Goal: Task Accomplishment & Management: Manage account settings

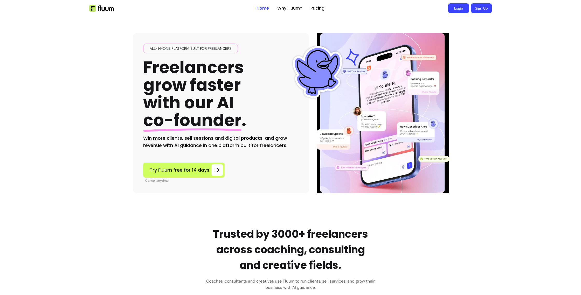
click at [459, 10] on link "Login" at bounding box center [458, 8] width 21 height 10
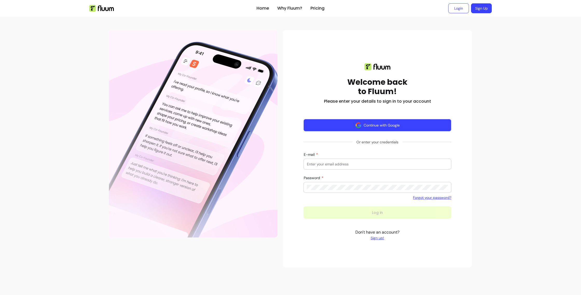
click at [375, 126] on button "Continue with Google" at bounding box center [377, 125] width 148 height 12
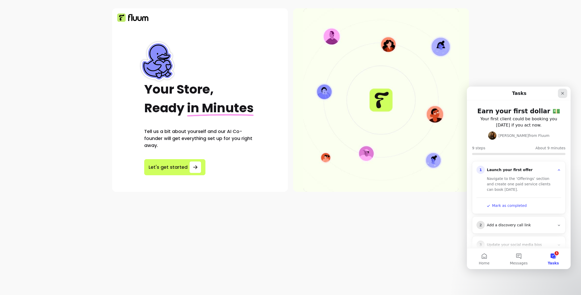
click at [566, 93] on div "Close" at bounding box center [562, 93] width 9 height 9
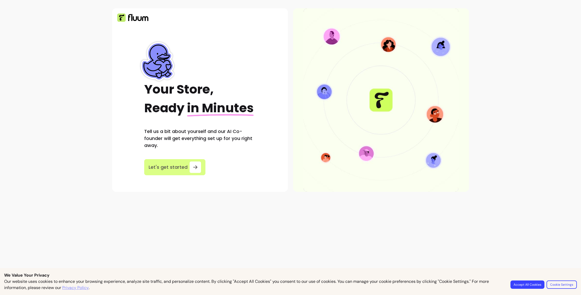
click at [164, 161] on button "Let's get started" at bounding box center [174, 167] width 61 height 16
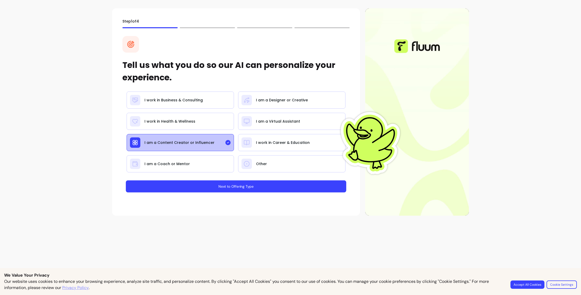
click at [206, 185] on button "Next to Offering Type" at bounding box center [236, 186] width 220 height 12
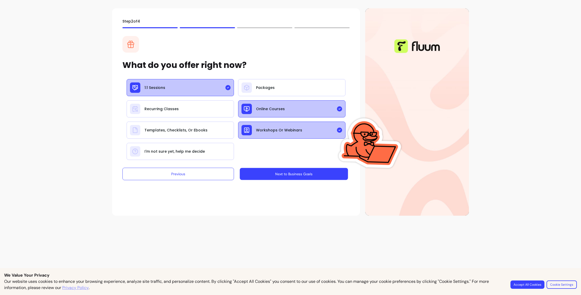
click at [261, 171] on button "Next to Business Goals" at bounding box center [294, 174] width 108 height 12
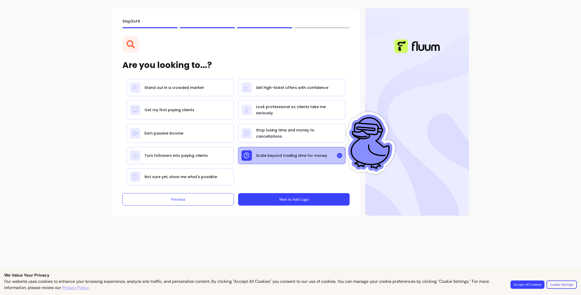
click at [251, 205] on button "Next to Add Logo" at bounding box center [293, 199] width 111 height 12
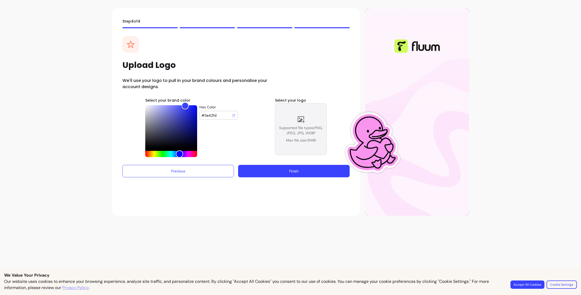
click at [312, 120] on div "Supported file types: PNG, JPEG, JPG, WEBP Max file size: 15 MB" at bounding box center [300, 128] width 51 height 27
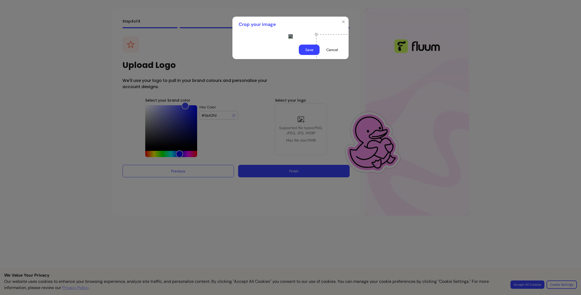
click at [316, 69] on div "Use the arrow keys to move the crop selection area" at bounding box center [342, 60] width 52 height 52
click at [313, 55] on button "Save" at bounding box center [309, 50] width 20 height 10
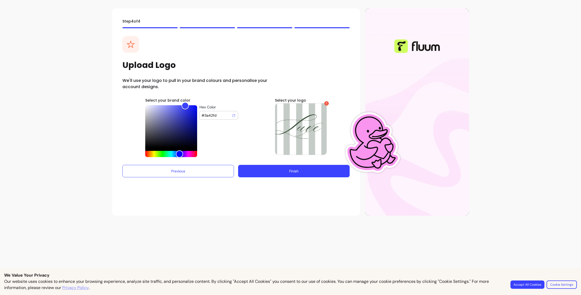
click at [254, 173] on button "Finish" at bounding box center [293, 171] width 111 height 12
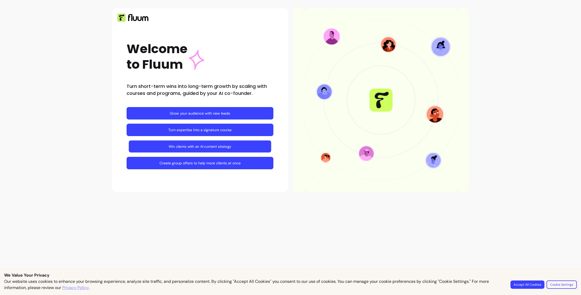
click at [231, 149] on link "Win clients with an AI content strategy" at bounding box center [200, 146] width 142 height 12
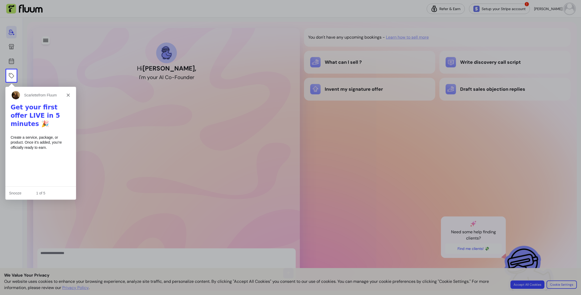
click at [67, 96] on icon "Close" at bounding box center [67, 94] width 3 height 3
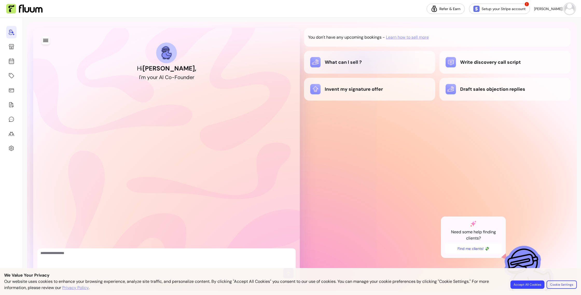
click at [362, 58] on div "What can I sell ?" at bounding box center [369, 62] width 119 height 10
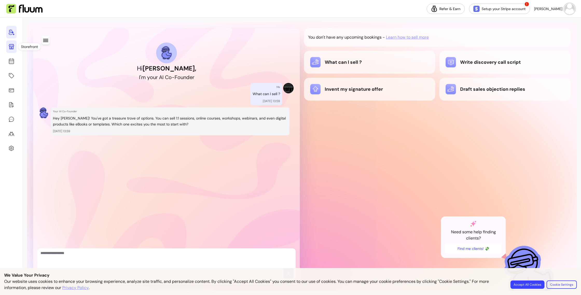
click at [12, 51] on link at bounding box center [11, 46] width 10 height 12
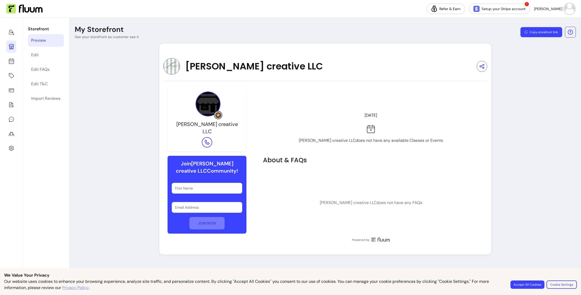
click at [551, 31] on button "Copy storefront link" at bounding box center [541, 32] width 42 height 10
click at [38, 56] on div "Edit" at bounding box center [35, 55] width 8 height 6
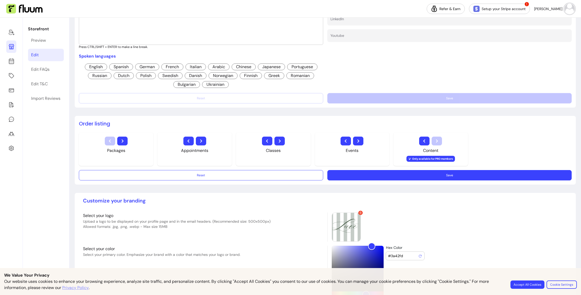
scroll to position [324, 0]
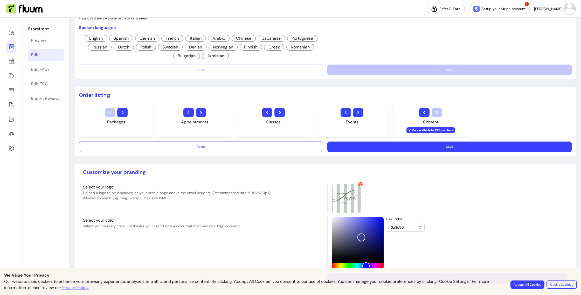
drag, startPoint x: 370, startPoint y: 219, endPoint x: 355, endPoint y: 250, distance: 35.1
click at [361, 238] on div "Color" at bounding box center [361, 238] width 8 height 8
click at [350, 264] on div "Hue" at bounding box center [358, 266] width 52 height 6
type input "#04430b"
drag, startPoint x: 362, startPoint y: 241, endPoint x: 377, endPoint y: 248, distance: 17.2
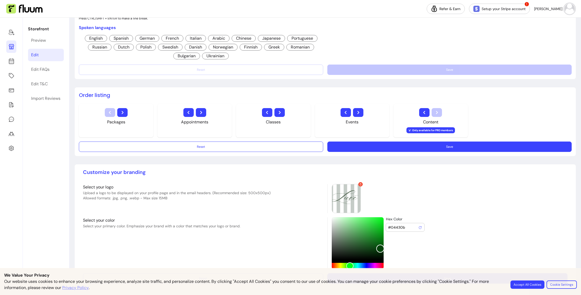
click at [380, 249] on div "Color" at bounding box center [380, 249] width 8 height 8
click at [484, 215] on div "Select your logo Upload a logo to be displayed on your profile page and in the …" at bounding box center [325, 226] width 484 height 85
click at [521, 287] on button "Accept All Cookies" at bounding box center [527, 284] width 34 height 8
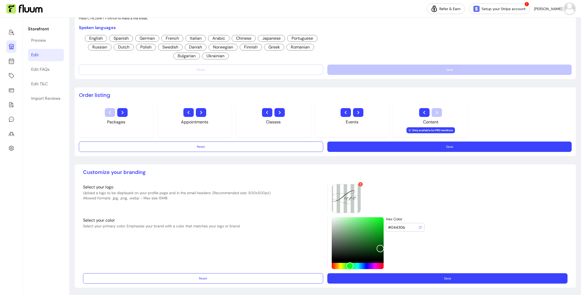
click at [466, 281] on button "Save" at bounding box center [447, 278] width 240 height 10
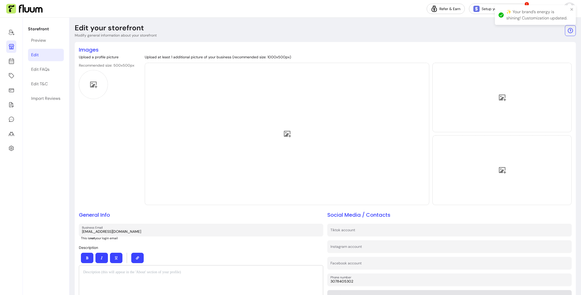
scroll to position [0, 0]
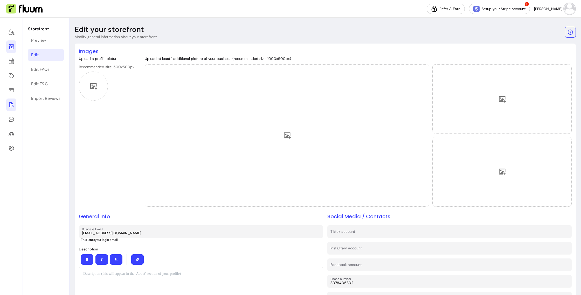
click at [10, 104] on icon at bounding box center [11, 105] width 6 height 6
